Goal: Transaction & Acquisition: Purchase product/service

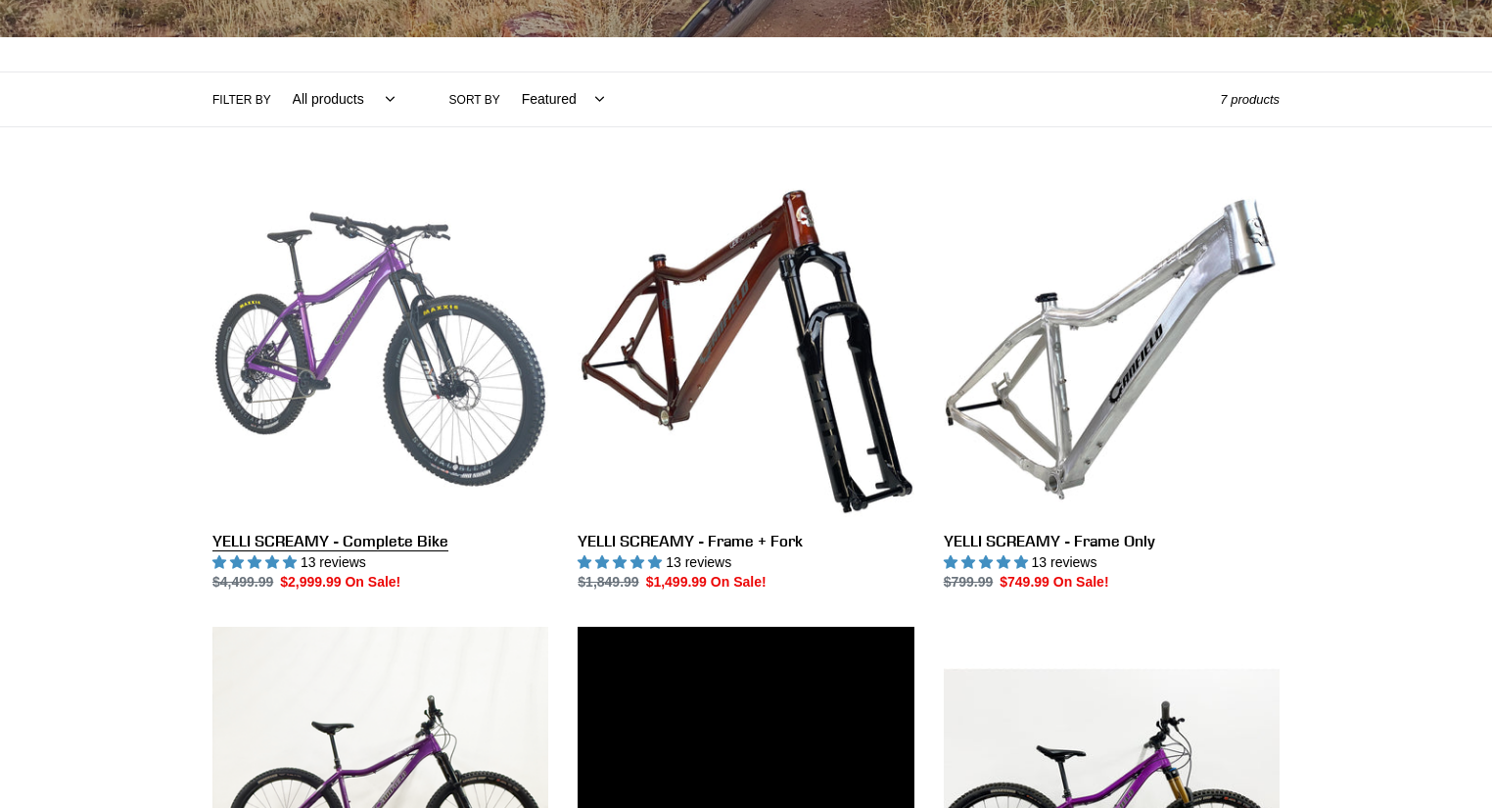
click at [357, 401] on link "YELLI SCREAMY - Complete Bike" at bounding box center [381, 387] width 336 height 412
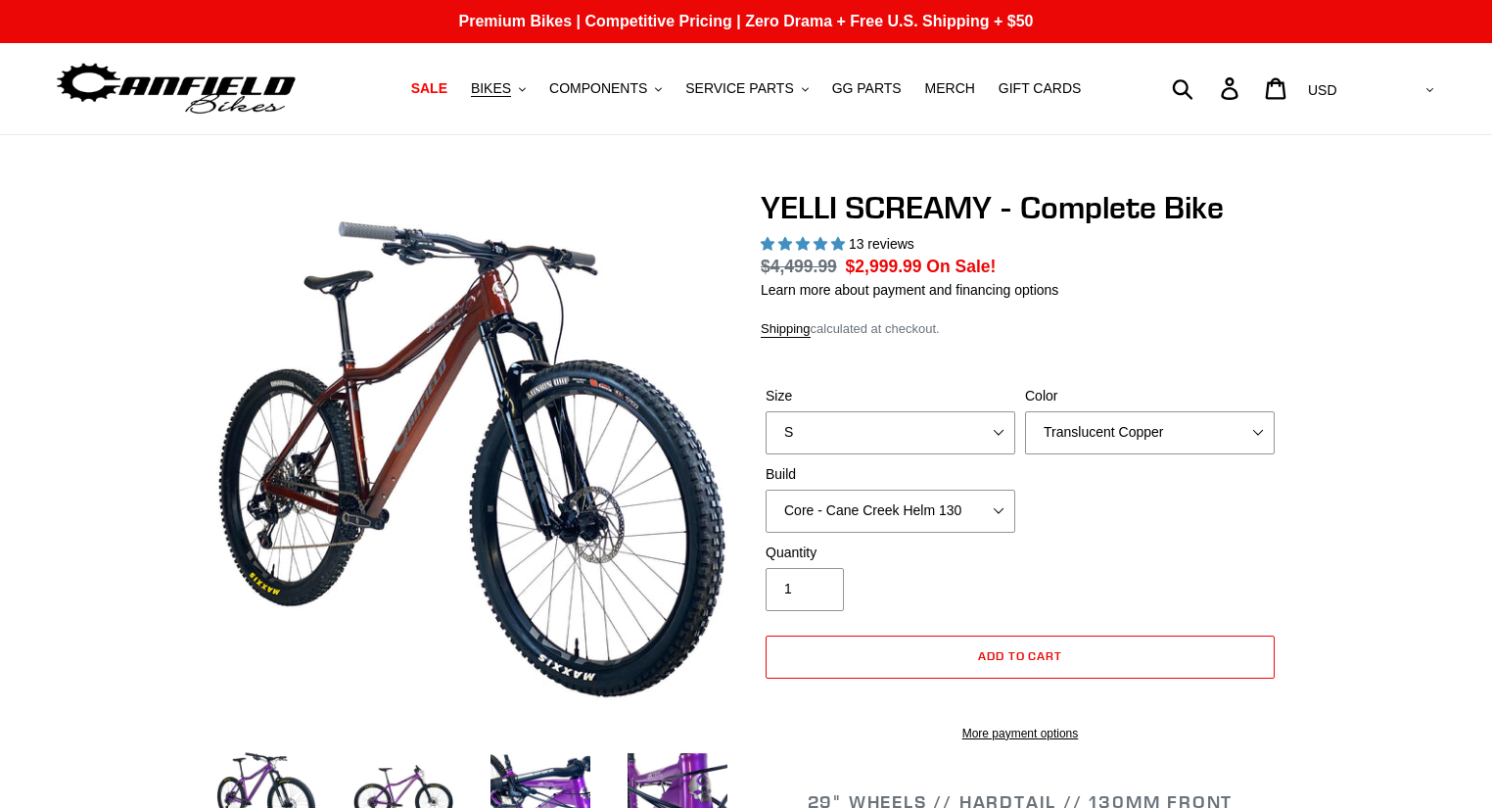
select select "highest-rating"
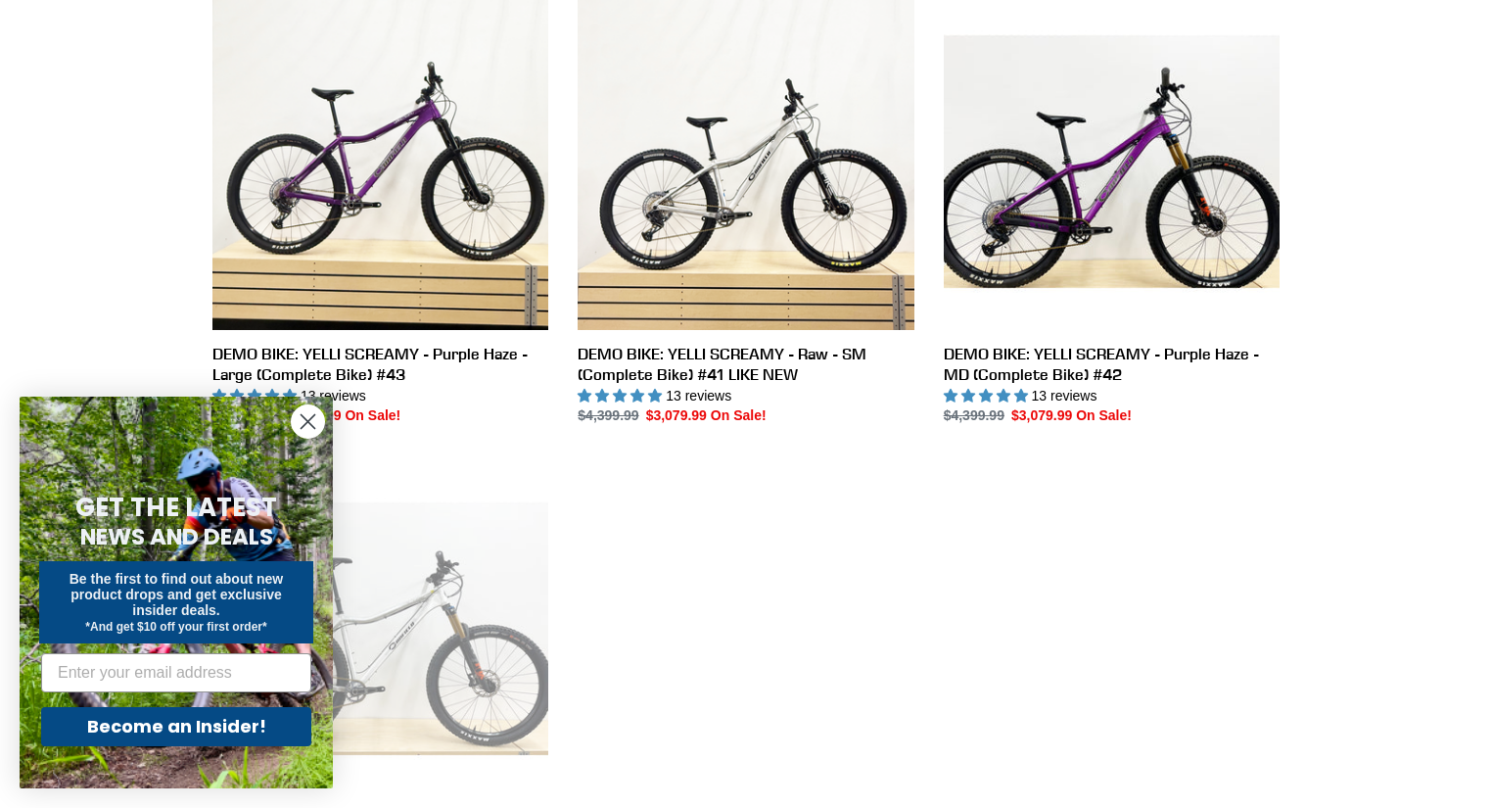
scroll to position [1298, 0]
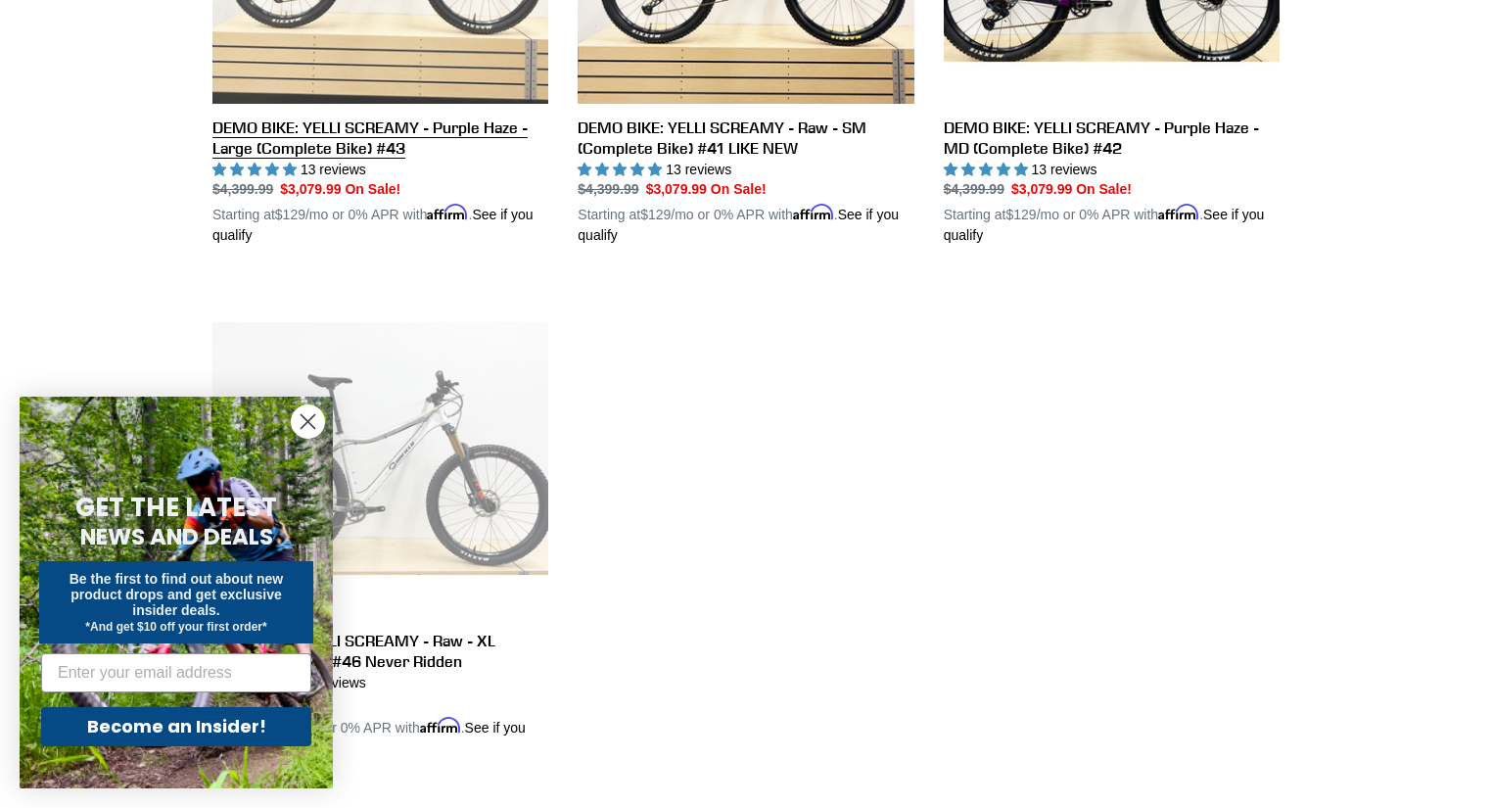
click at [417, 73] on link "DEMO BIKE: YELLI SCREAMY - Purple Haze - Large (Complete Bike) #43" at bounding box center [381, 6] width 336 height 479
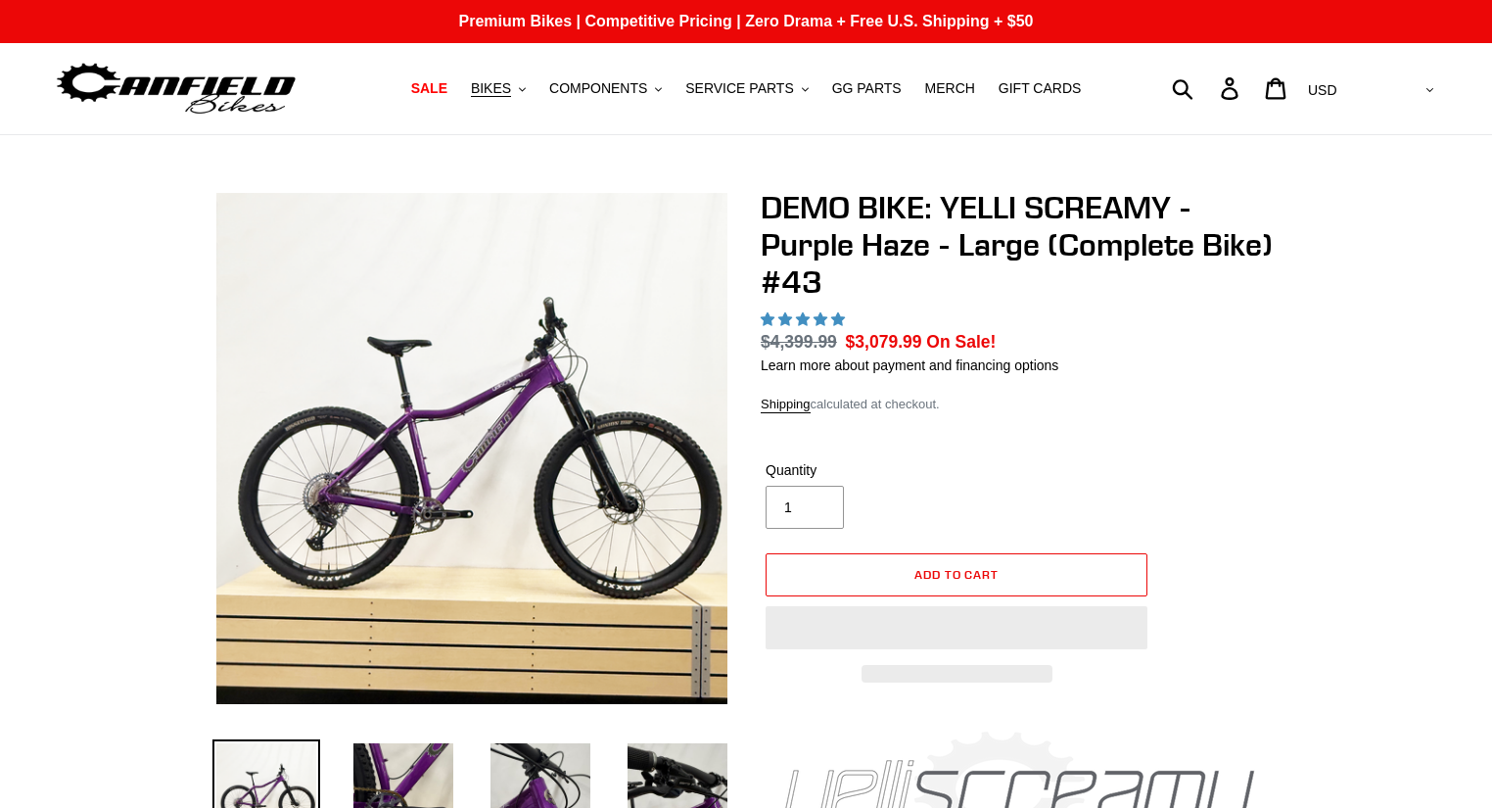
select select "highest-rating"
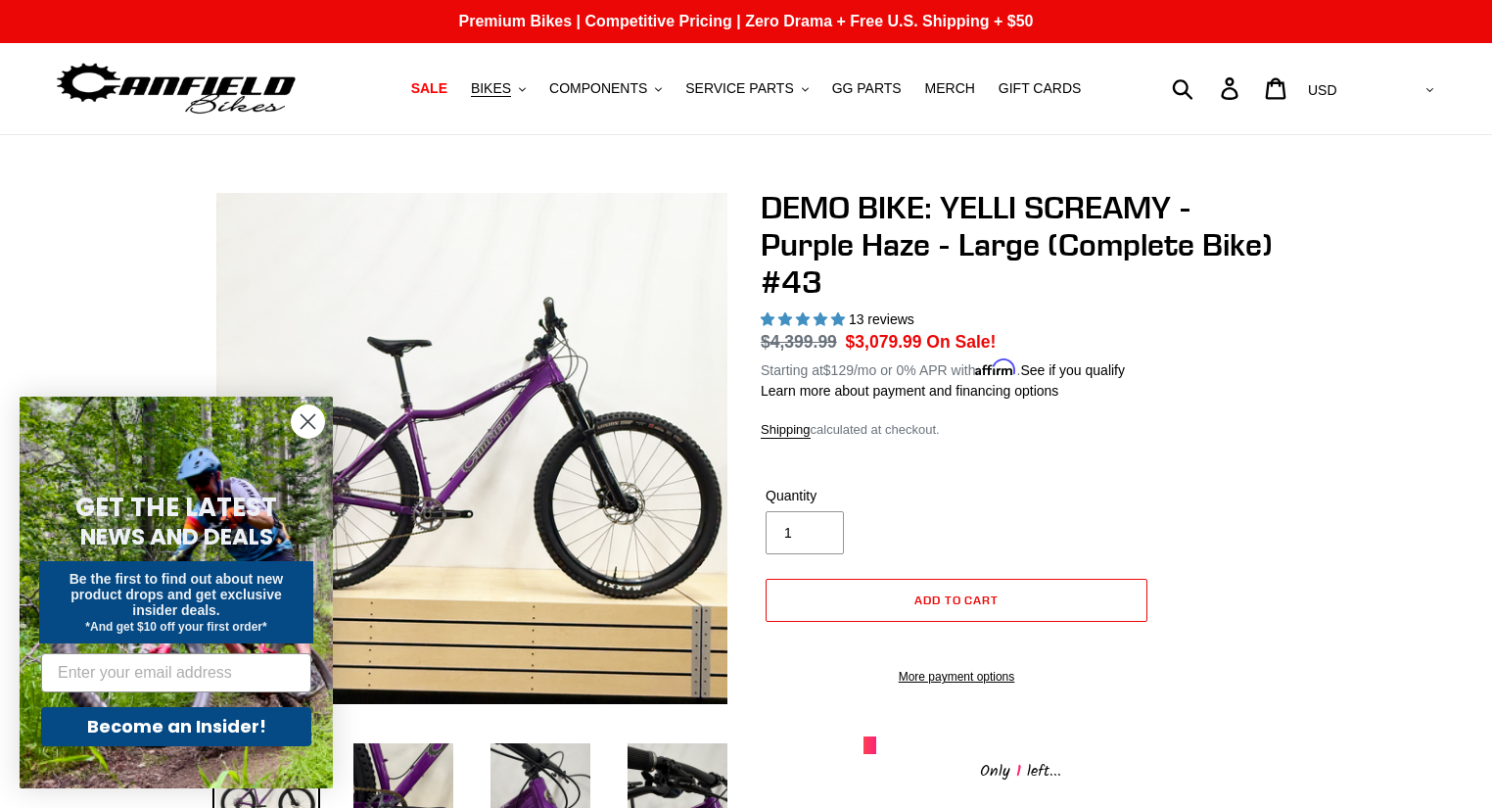
click at [305, 419] on icon "Close dialog" at bounding box center [309, 422] width 14 height 14
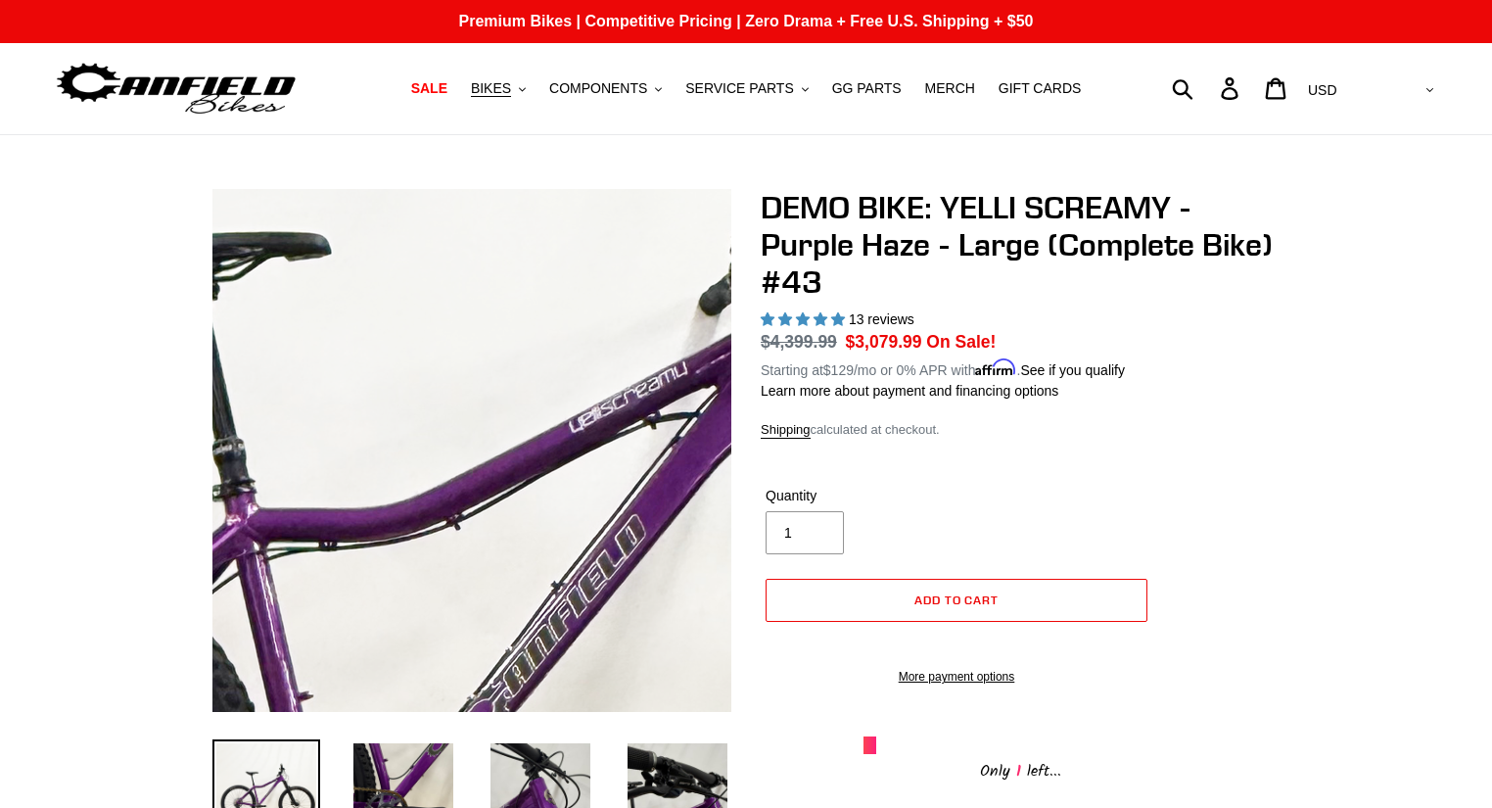
click at [466, 376] on img at bounding box center [489, 659] width 2006 height 2006
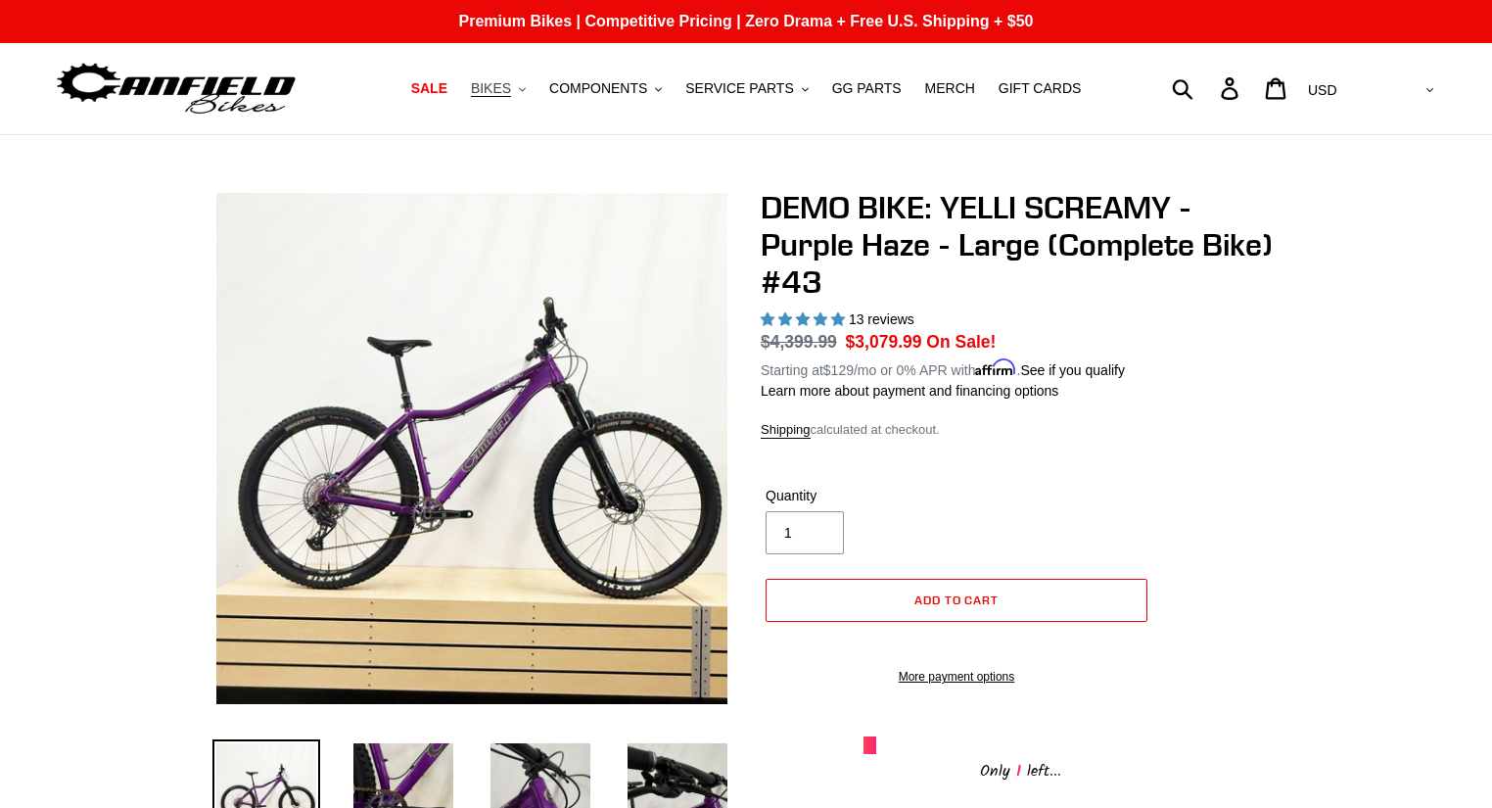
click at [511, 91] on span "BIKES" at bounding box center [491, 88] width 40 height 17
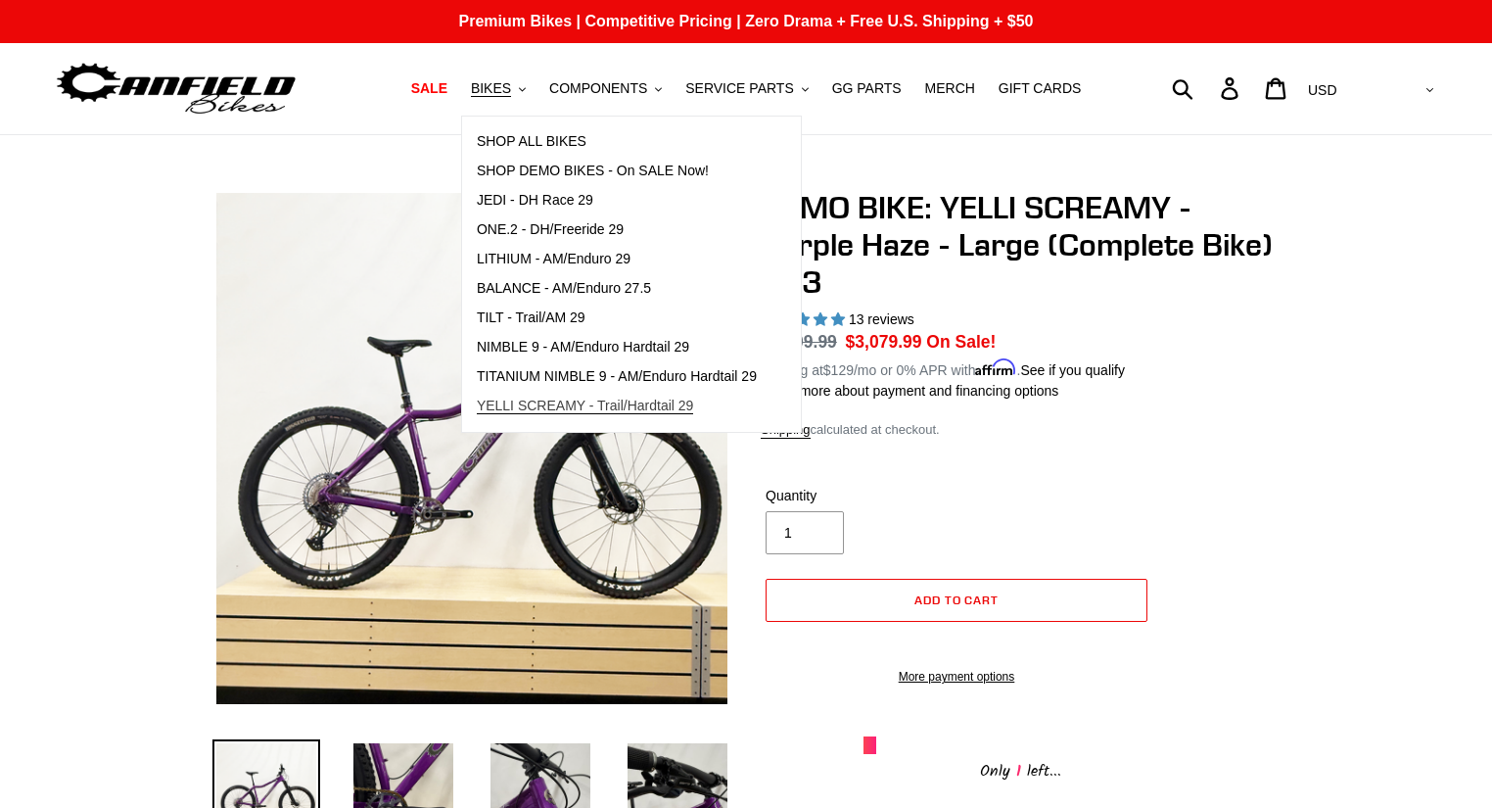
click at [563, 400] on span "YELLI SCREAMY - Trail/Hardtail 29" at bounding box center [585, 406] width 217 height 17
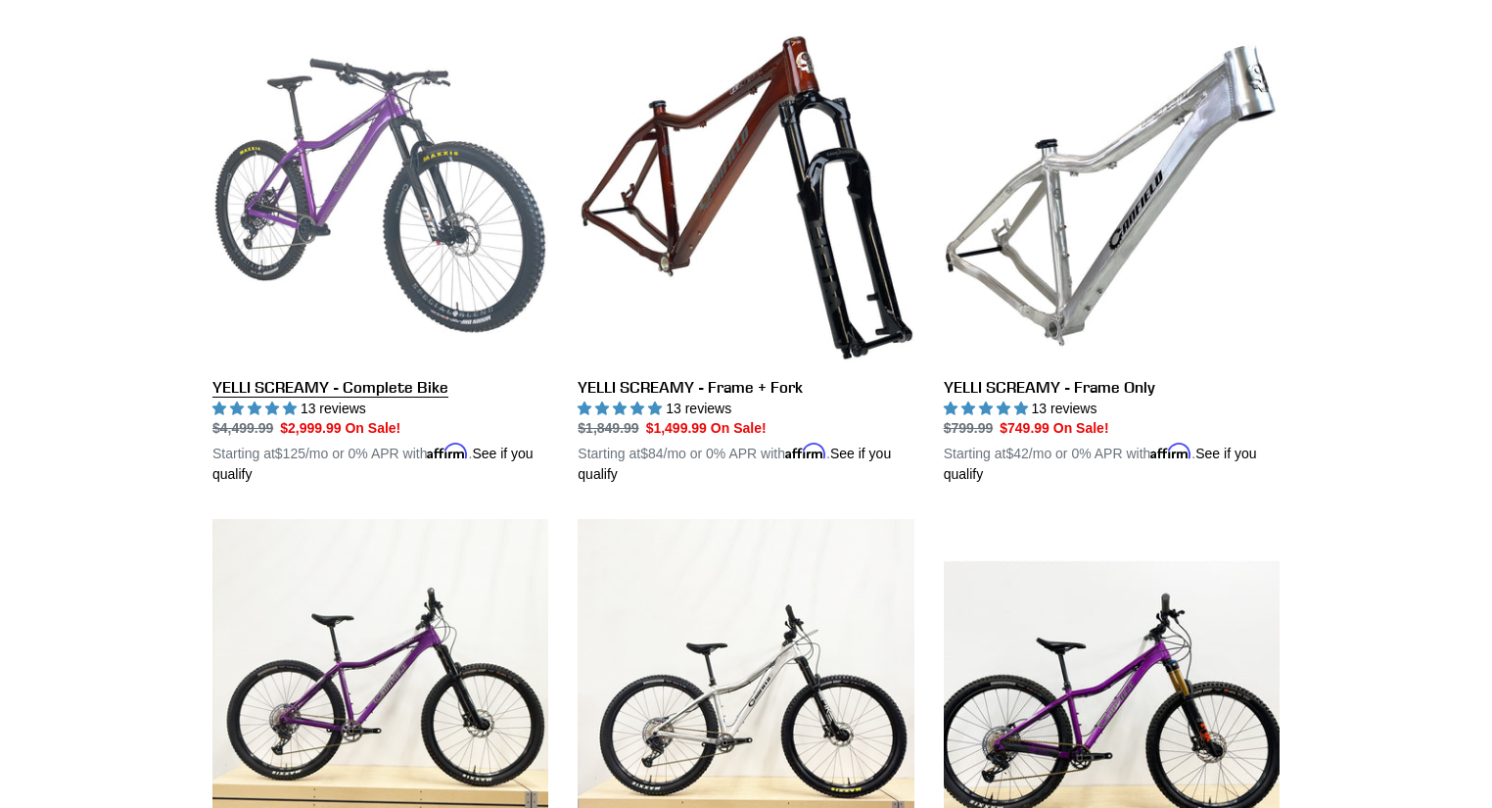
scroll to position [392, 0]
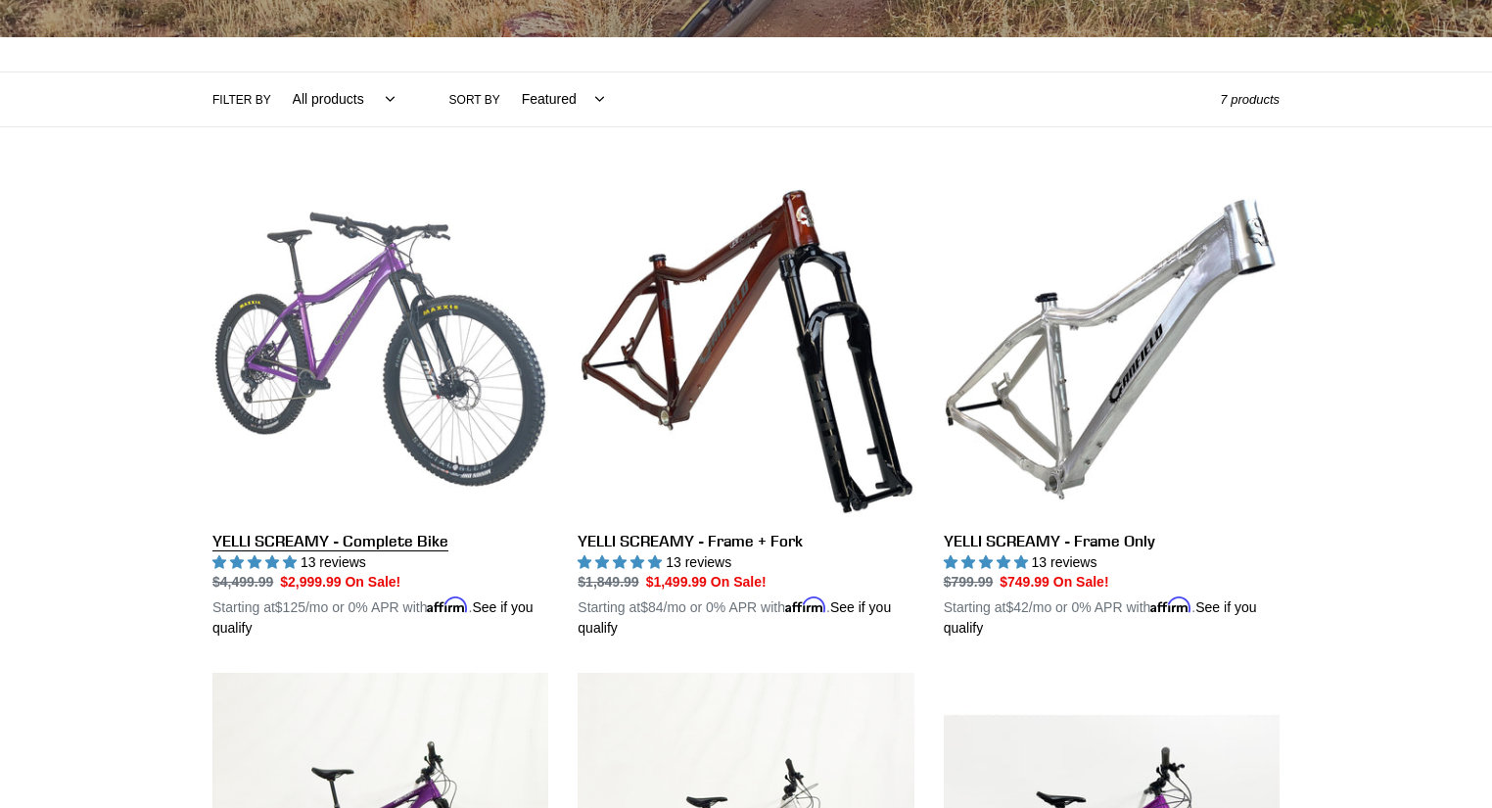
click at [446, 290] on link "YELLI SCREAMY - Complete Bike" at bounding box center [381, 410] width 336 height 458
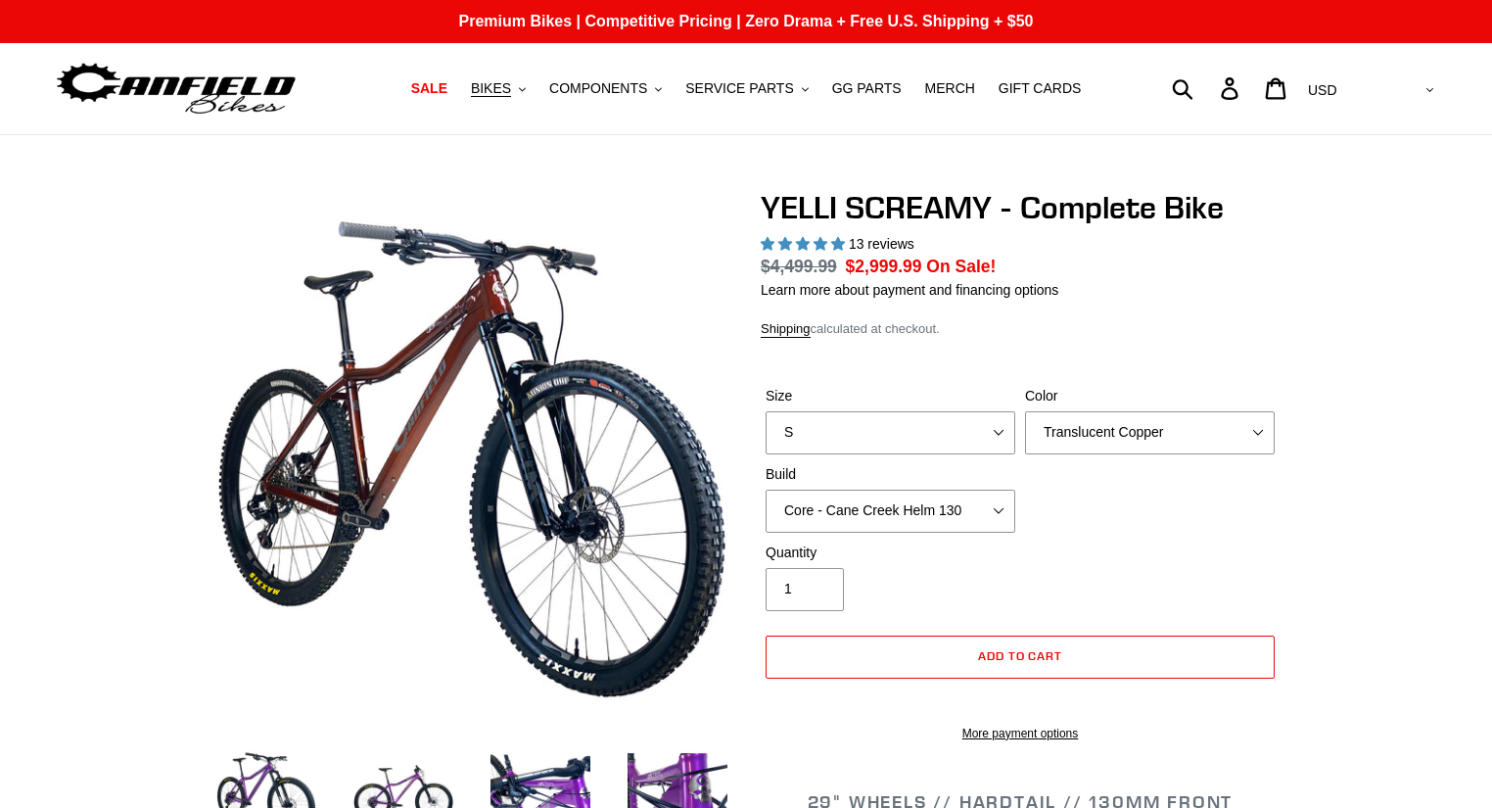
select select "highest-rating"
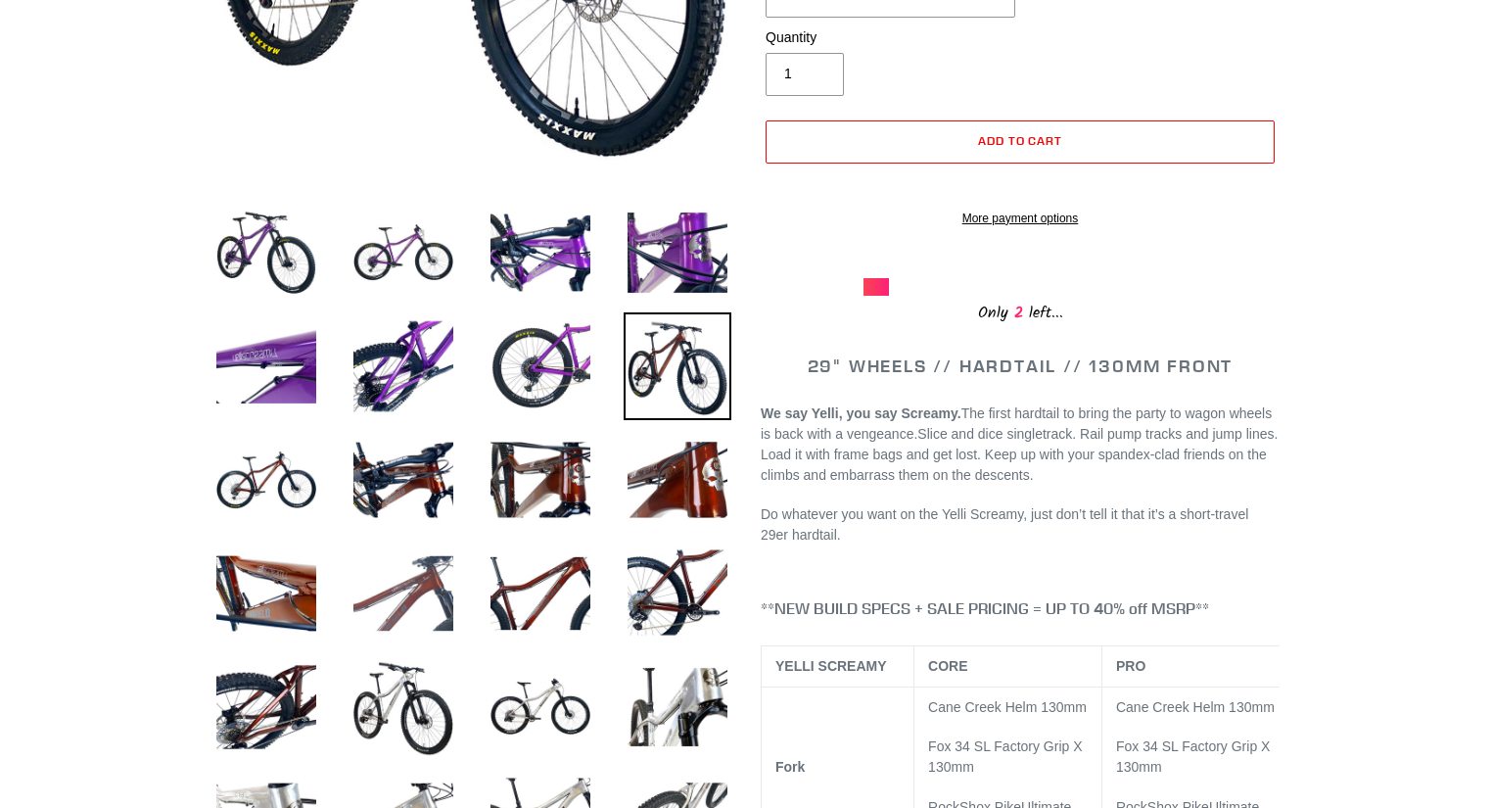
scroll to position [548, 0]
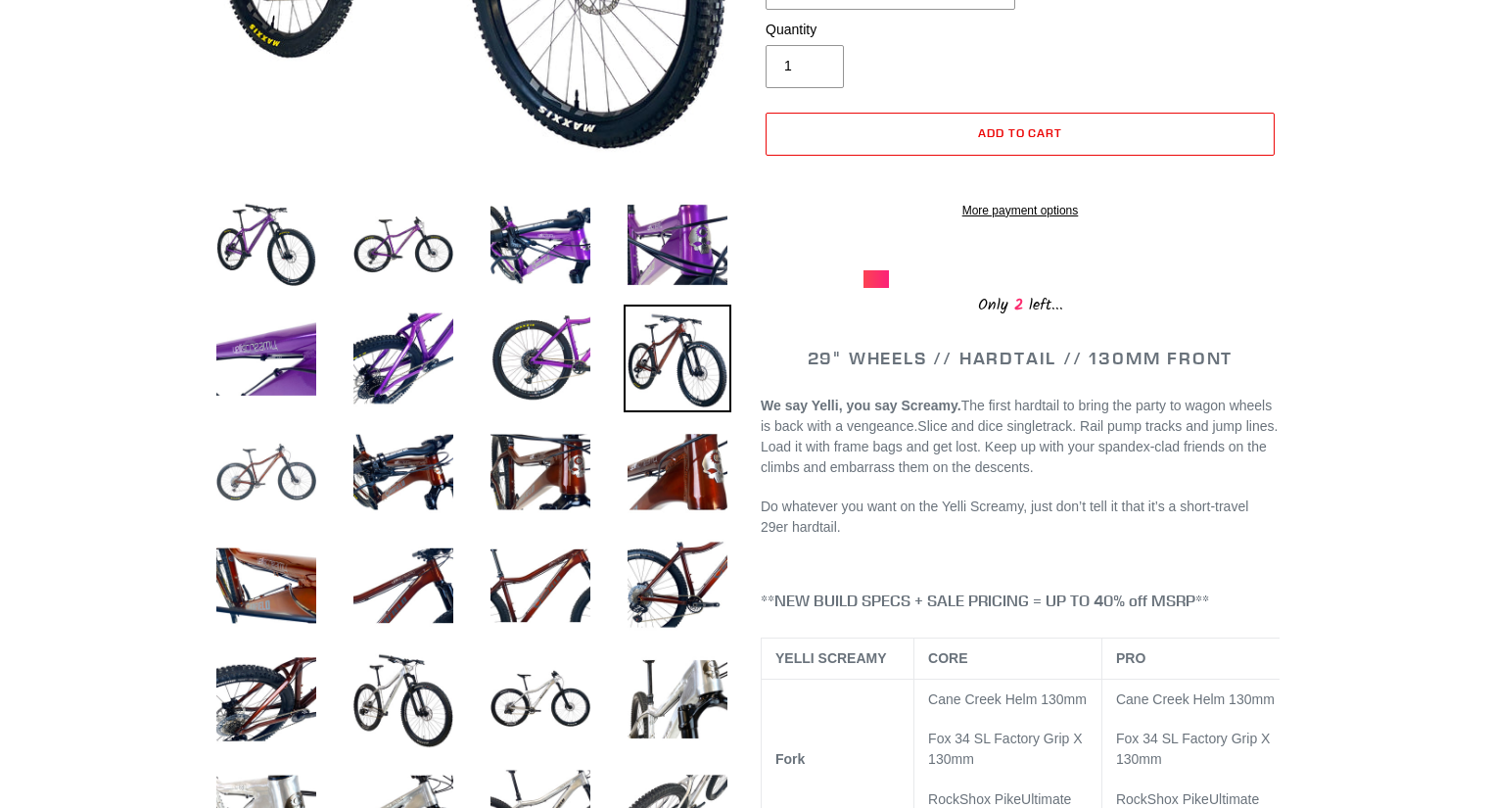
click at [298, 468] on img at bounding box center [267, 472] width 108 height 108
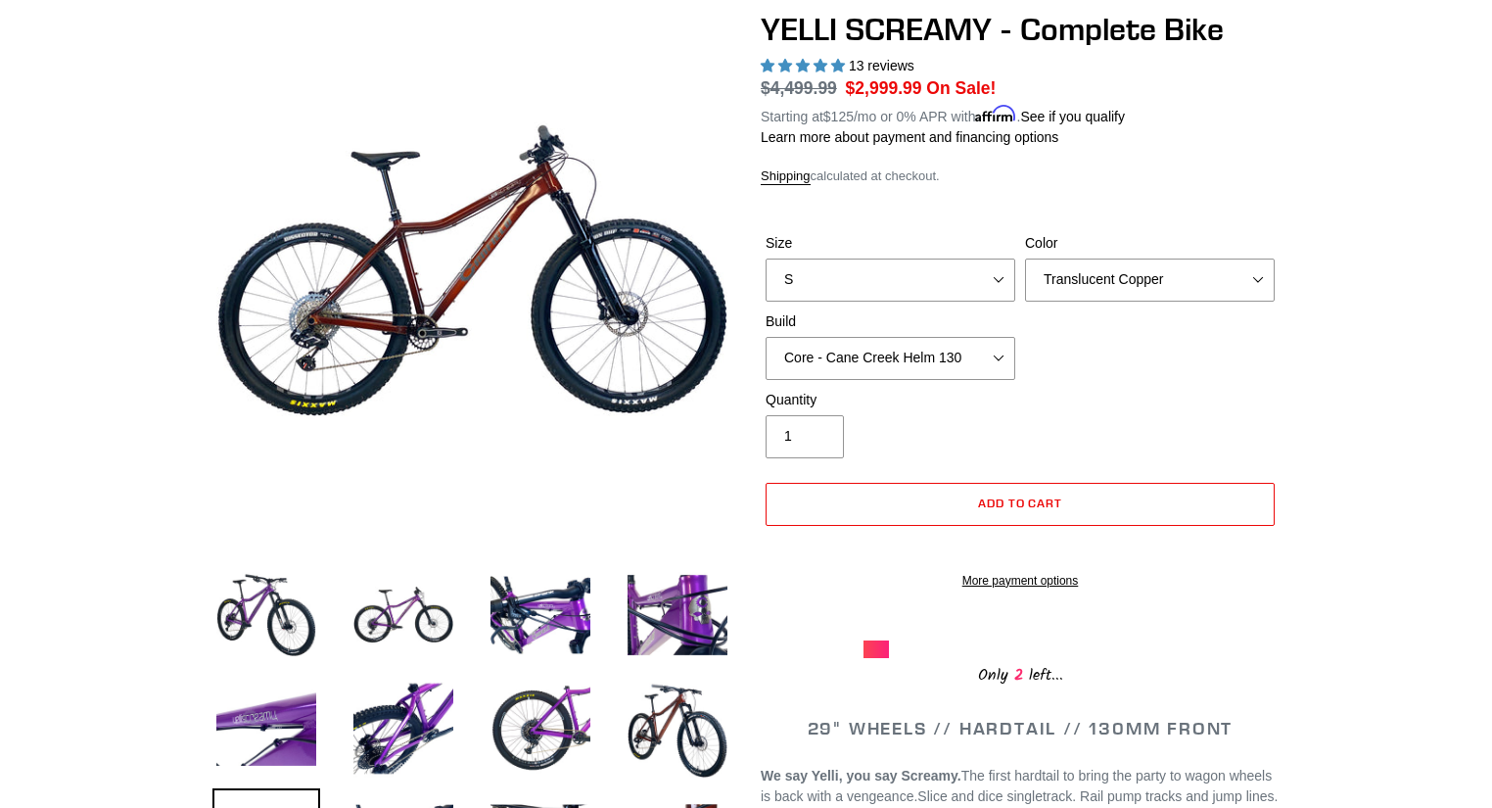
scroll to position [157, 0]
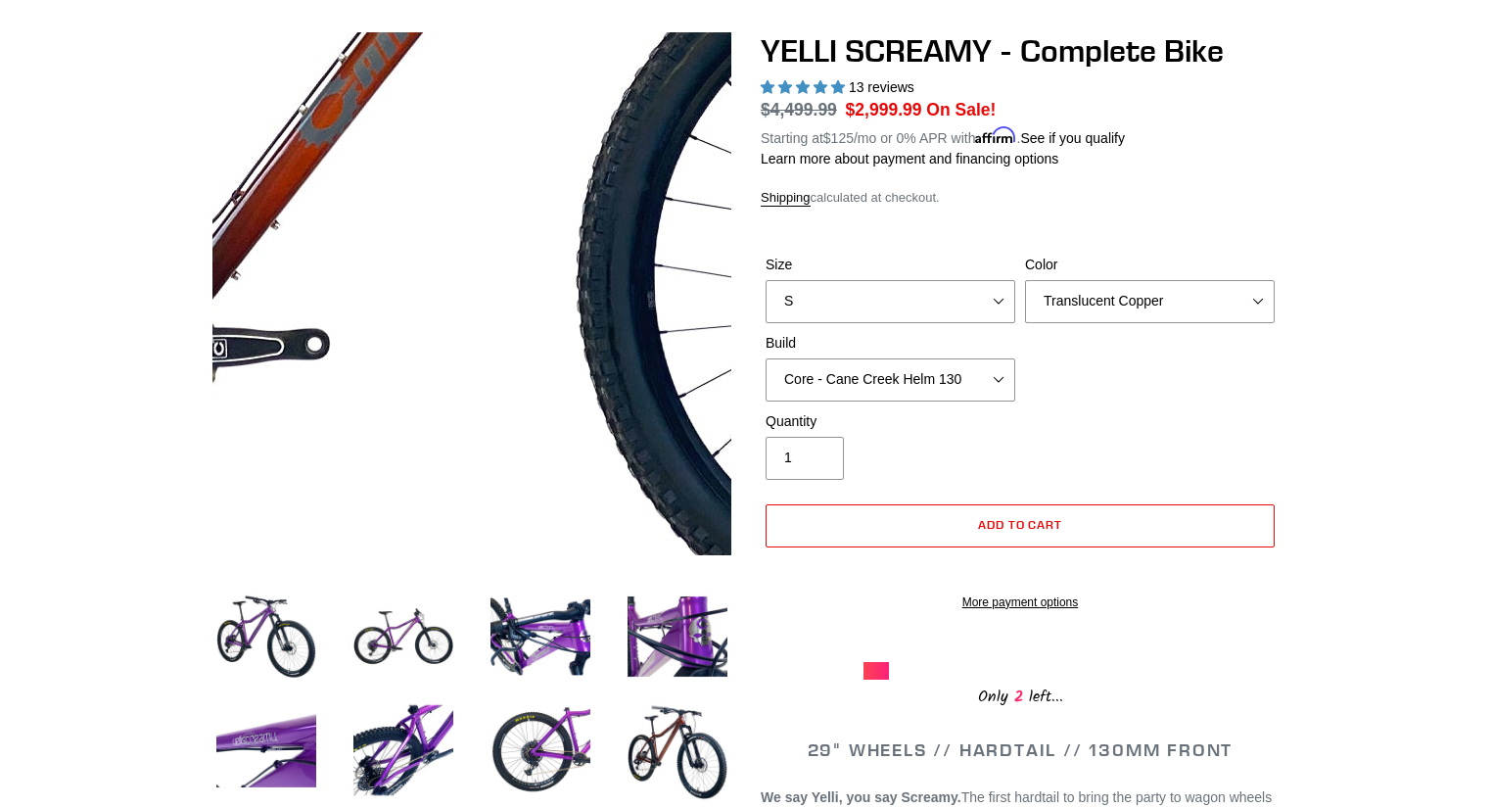
click at [509, 359] on img at bounding box center [346, 103] width 2006 height 2006
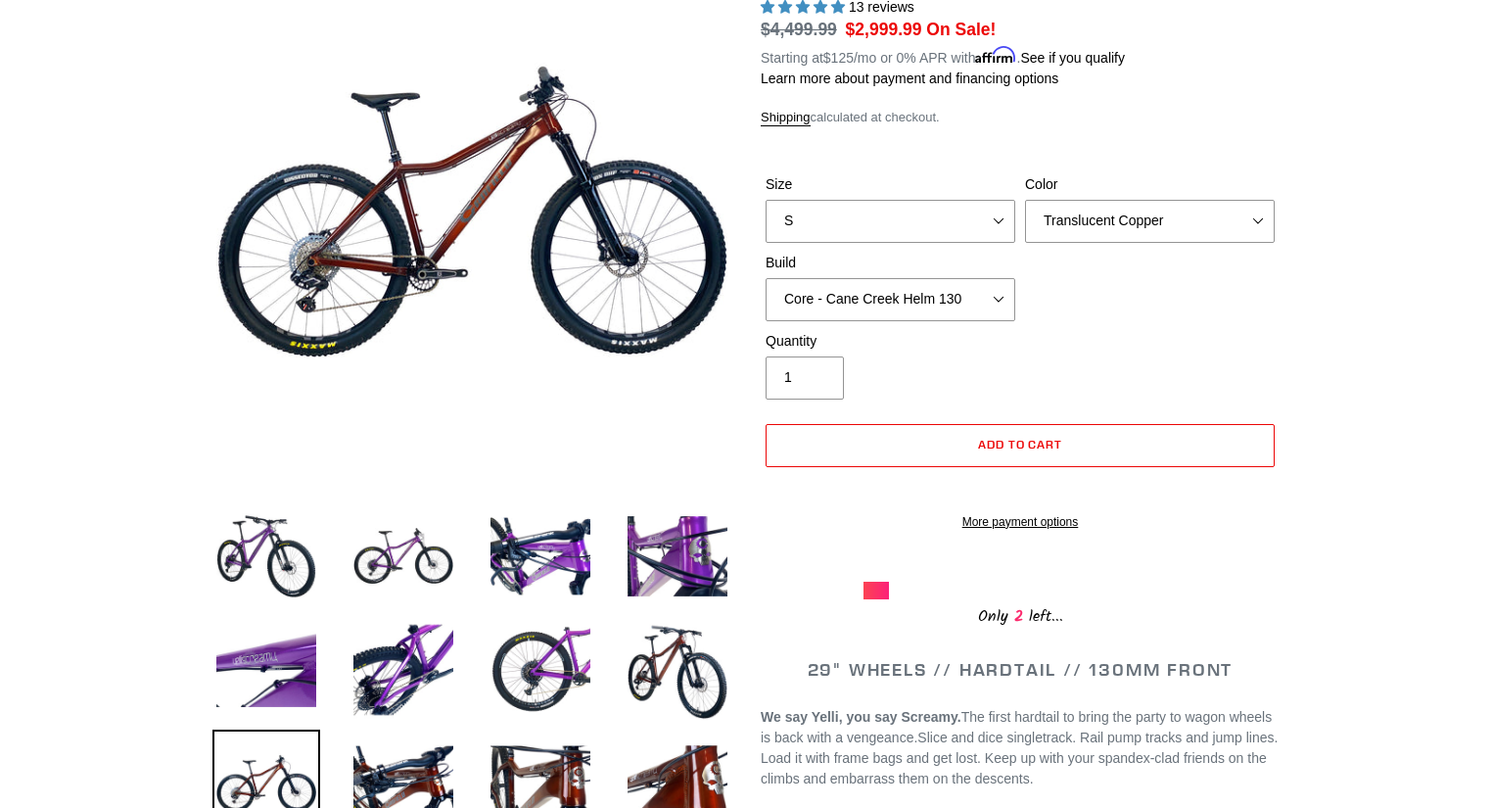
scroll to position [392, 0]
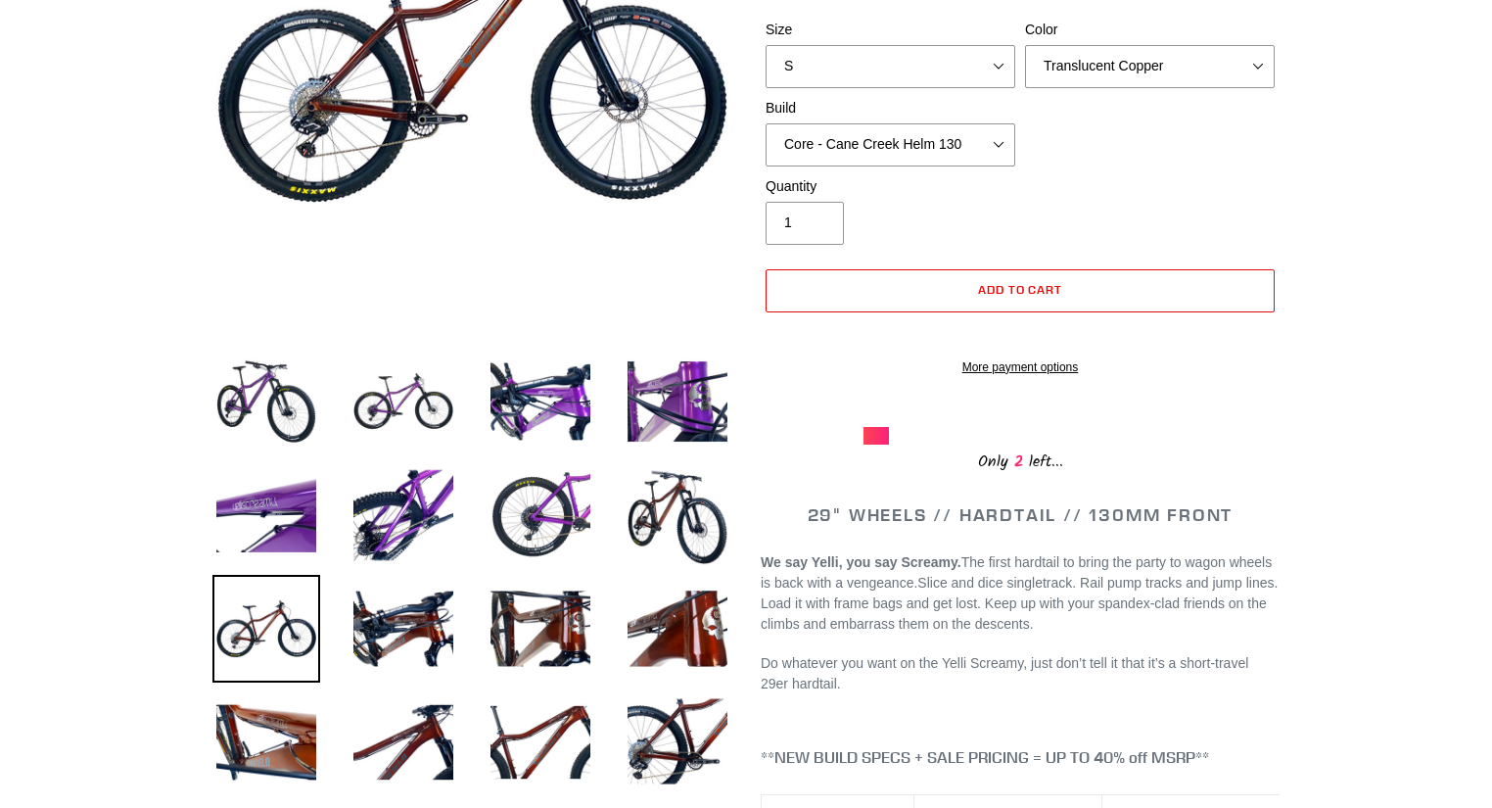
click at [268, 638] on img at bounding box center [267, 629] width 108 height 108
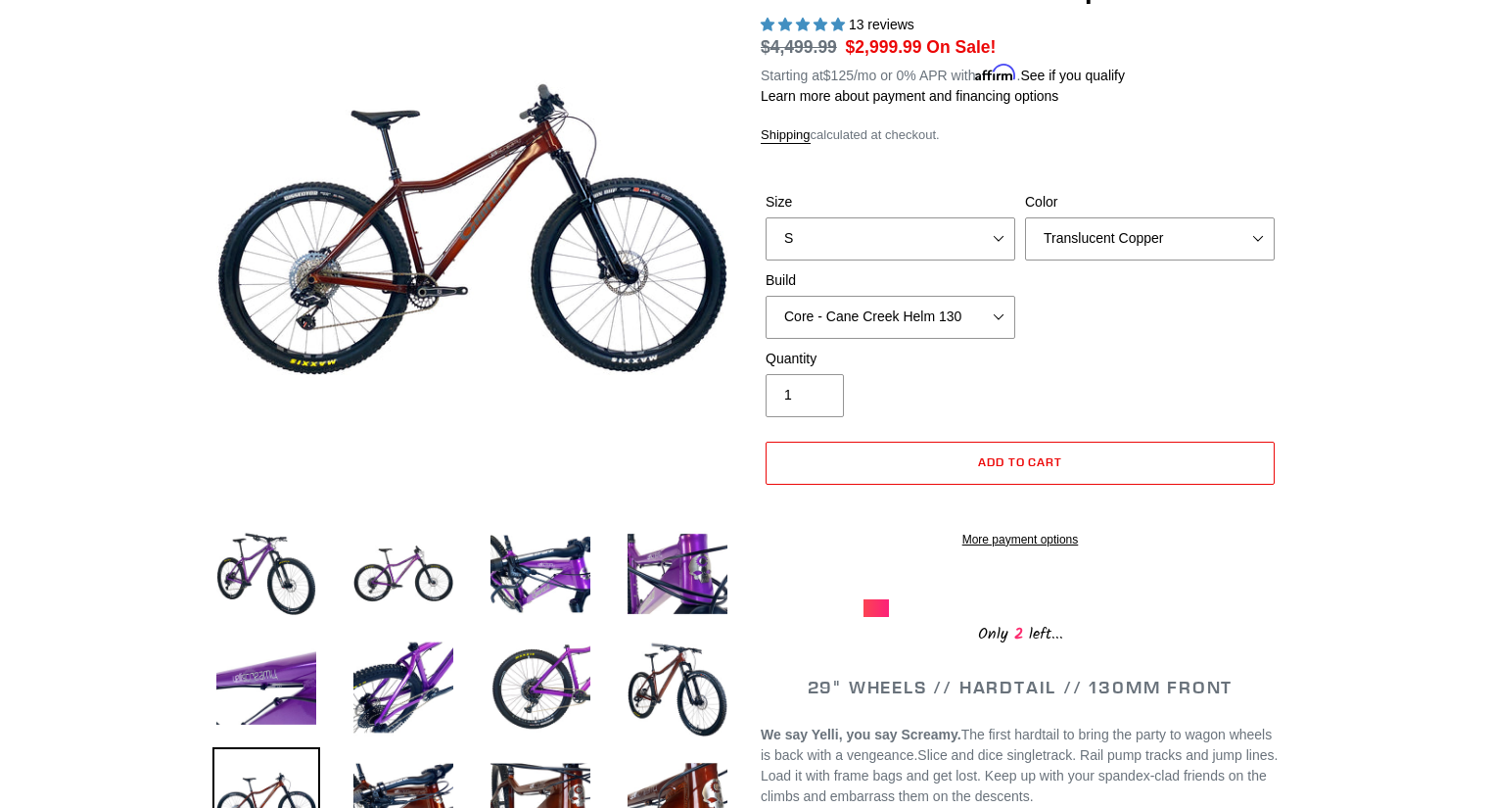
scroll to position [78, 0]
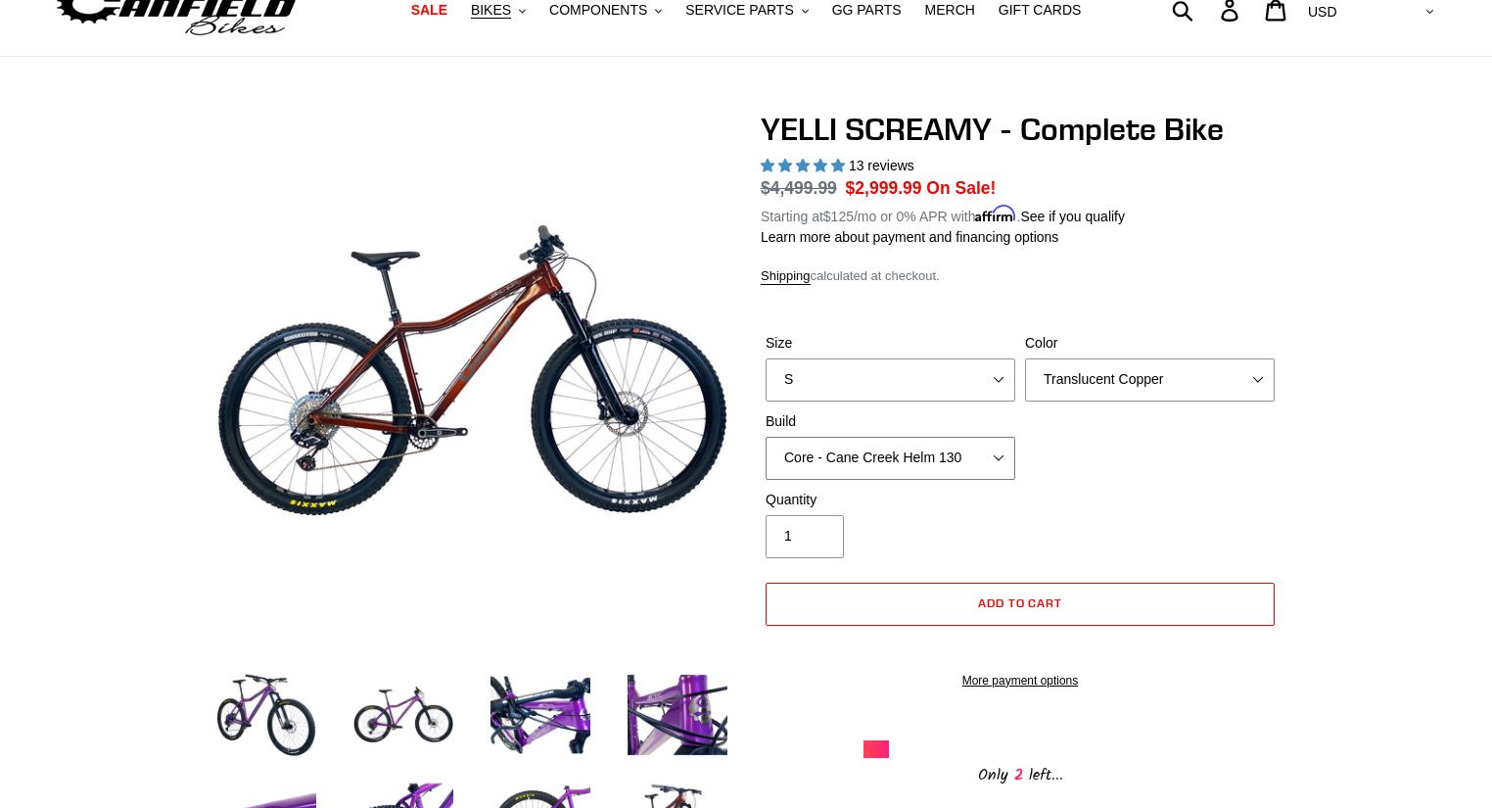
click at [954, 473] on select "Core - Cane Creek Helm 130 Pro - [GEOGRAPHIC_DATA] Helm 130 Core - Fox 34 SL Fa…" at bounding box center [891, 458] width 250 height 43
select select "Pro - RockShox Pike Ultimate 130"
click at [766, 437] on select "Core - Cane Creek Helm 130 Pro - [GEOGRAPHIC_DATA] Helm 130 Core - Fox 34 SL Fa…" at bounding box center [891, 458] width 250 height 43
click at [951, 455] on select "Core - Cane Creek Helm 130 Pro - [GEOGRAPHIC_DATA] Helm 130 Core - Fox 34 SL Fa…" at bounding box center [891, 458] width 250 height 43
click at [1170, 529] on div "Quantity 1" at bounding box center [1020, 529] width 519 height 78
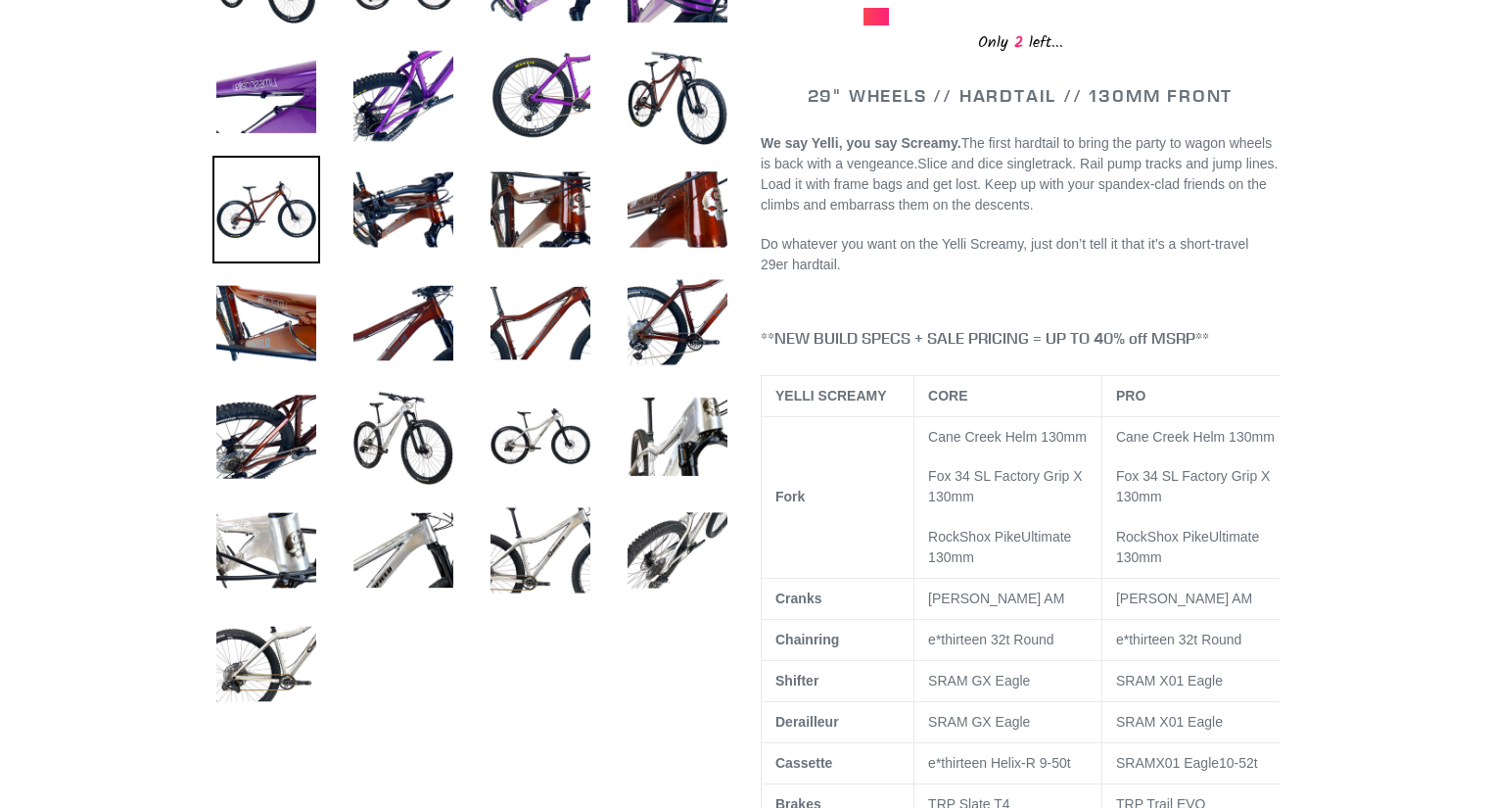
scroll to position [783, 0]
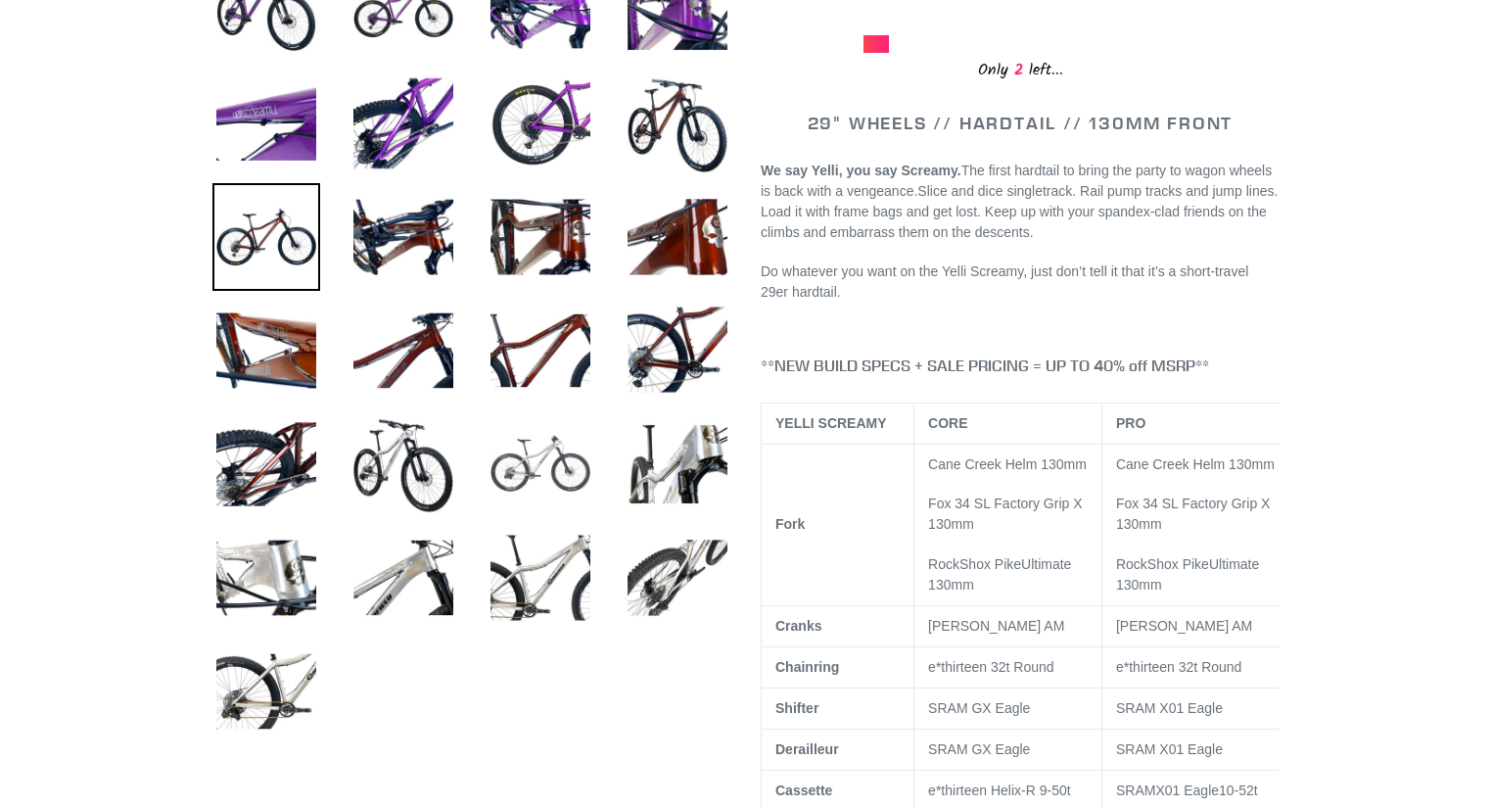
click at [533, 466] on img at bounding box center [541, 464] width 108 height 108
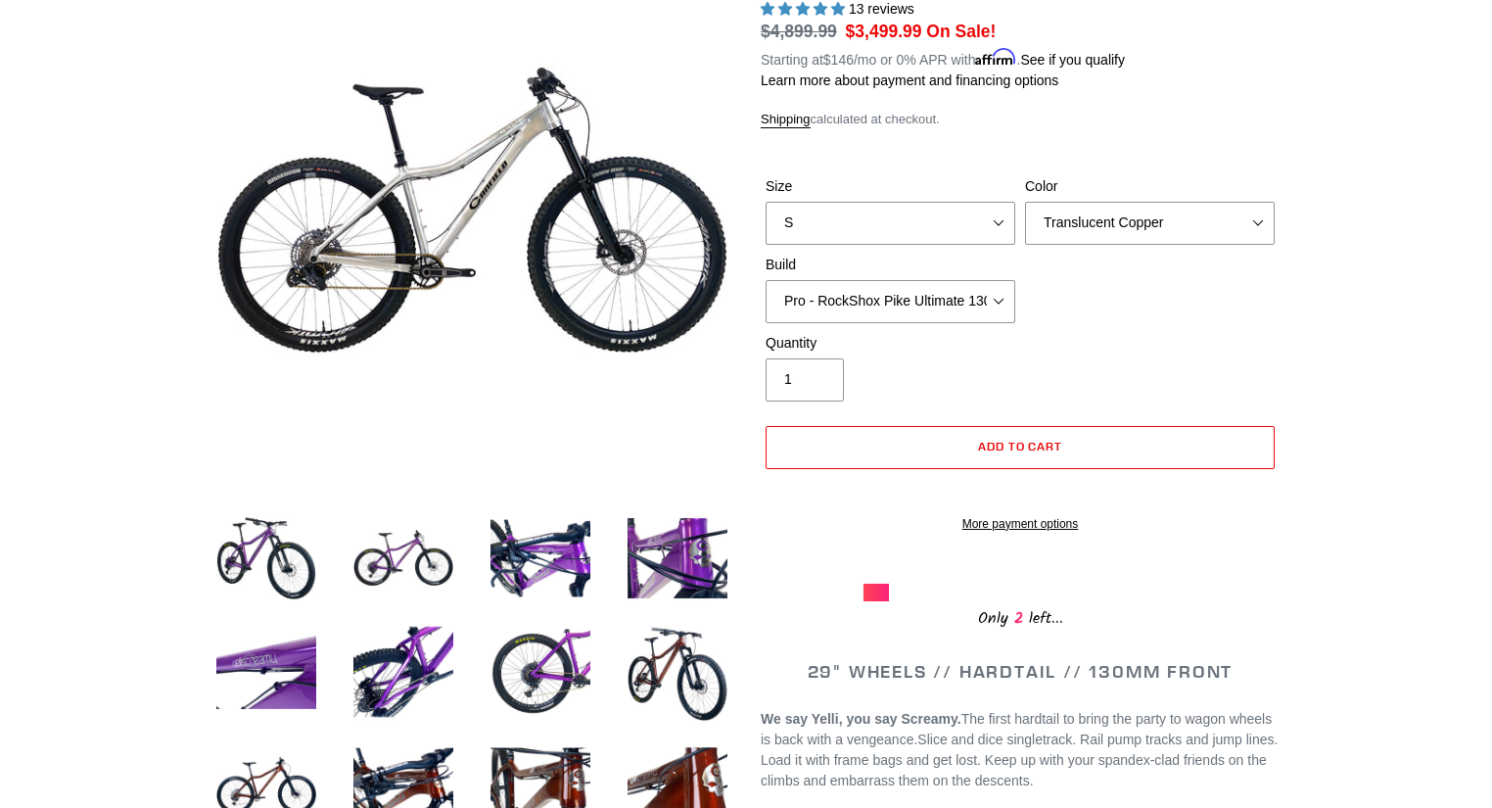
scroll to position [0, 0]
